Goal: Register for event/course

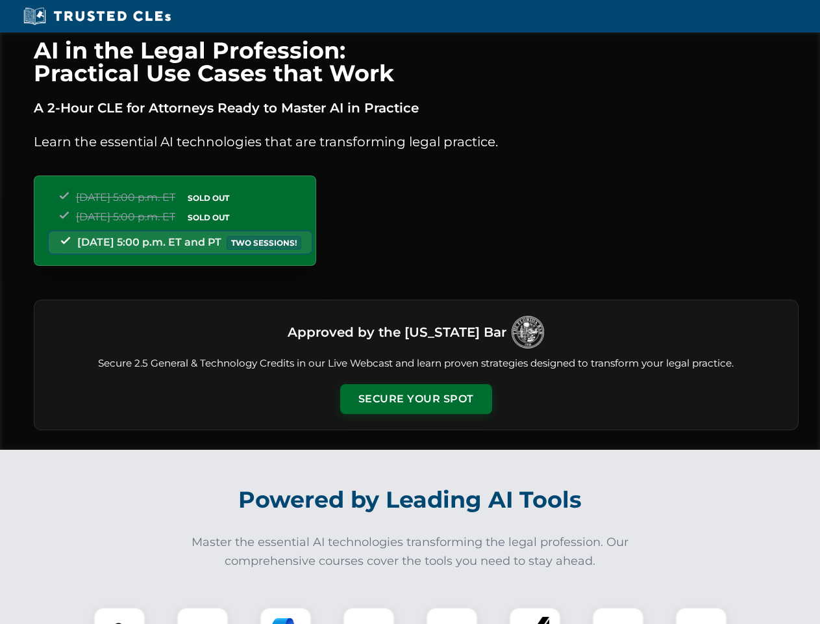
click at [416, 399] on button "Secure Your Spot" at bounding box center [416, 399] width 152 height 30
click at [120, 615] on img at bounding box center [120, 633] width 38 height 38
